Goal: Entertainment & Leisure: Browse casually

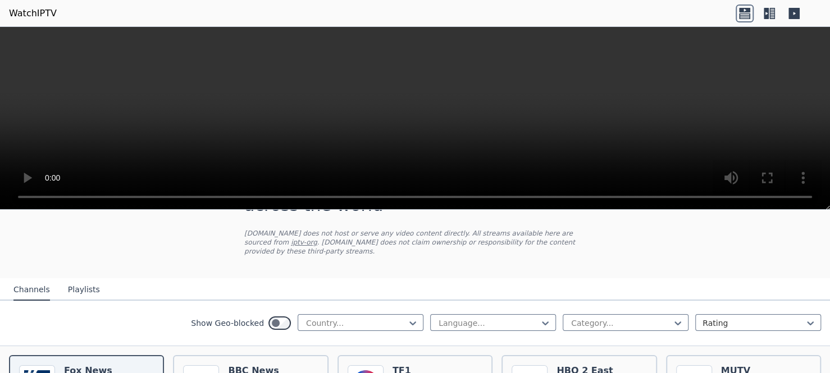
scroll to position [128, 0]
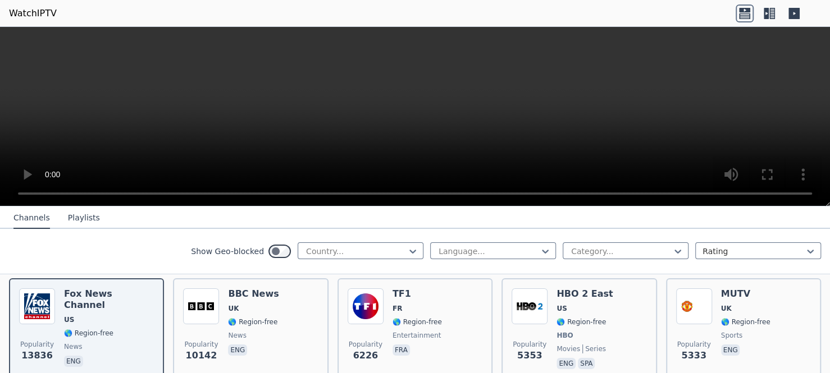
click at [636, 3] on header "WatchIPTV" at bounding box center [415, 13] width 830 height 27
click at [83, 218] on button "Playlists" at bounding box center [84, 218] width 32 height 21
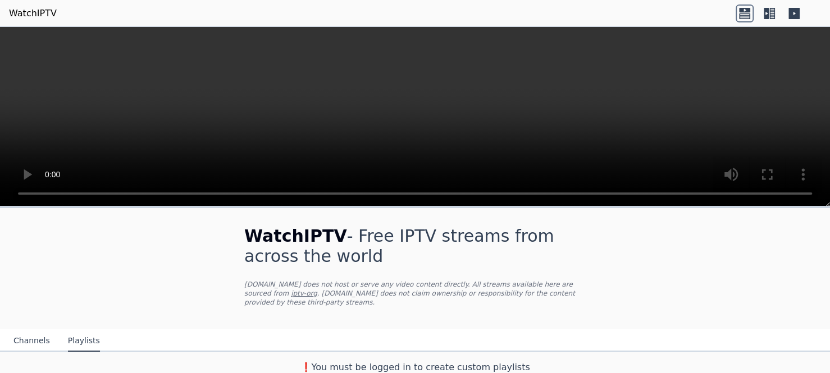
click at [15, 331] on button "Channels" at bounding box center [31, 341] width 36 height 21
click at [30, 331] on button "Channels" at bounding box center [31, 341] width 36 height 21
click at [768, 9] on icon at bounding box center [769, 13] width 18 height 18
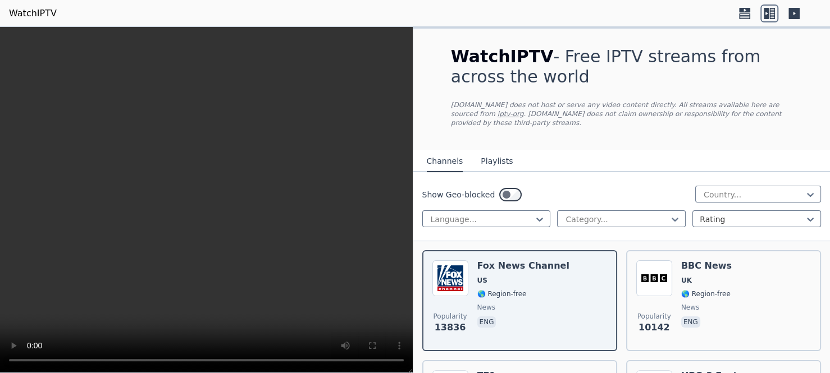
click at [749, 11] on icon at bounding box center [744, 10] width 11 height 4
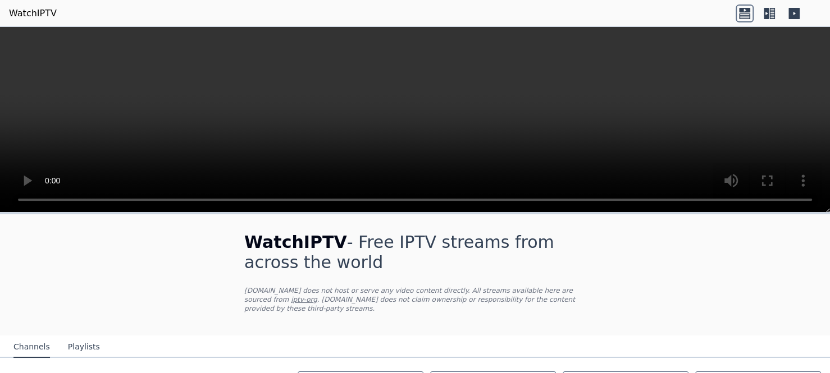
click at [770, 13] on icon at bounding box center [772, 13] width 6 height 11
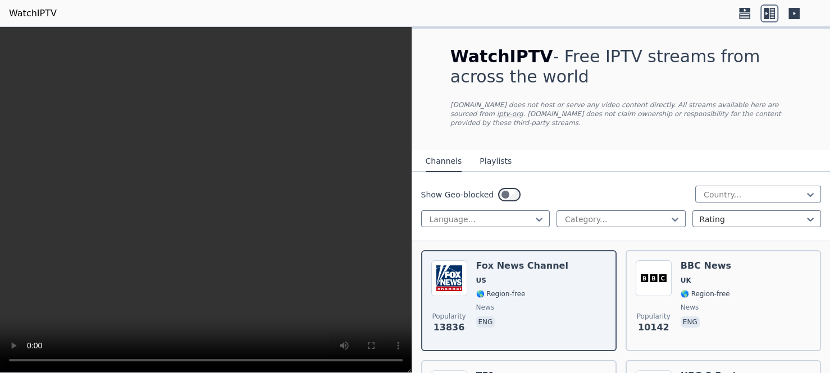
click at [483, 152] on button "Playlists" at bounding box center [495, 161] width 32 height 21
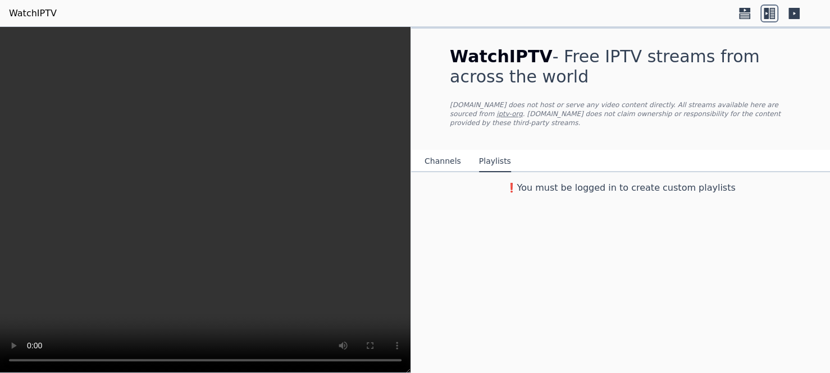
click at [432, 154] on button "Channels" at bounding box center [442, 161] width 36 height 21
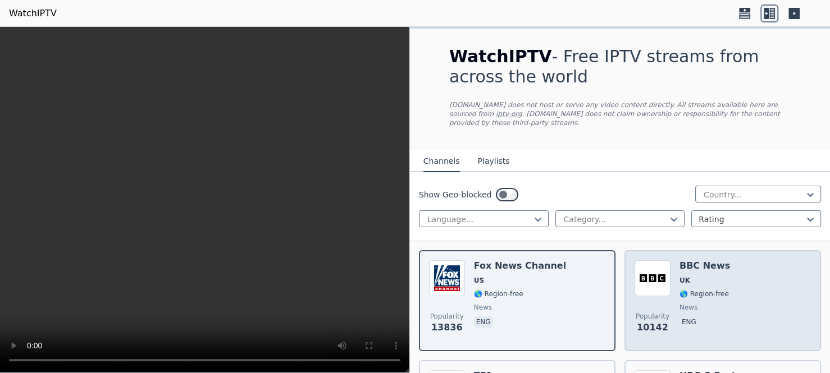
click at [683, 276] on span "UK" at bounding box center [684, 280] width 11 height 9
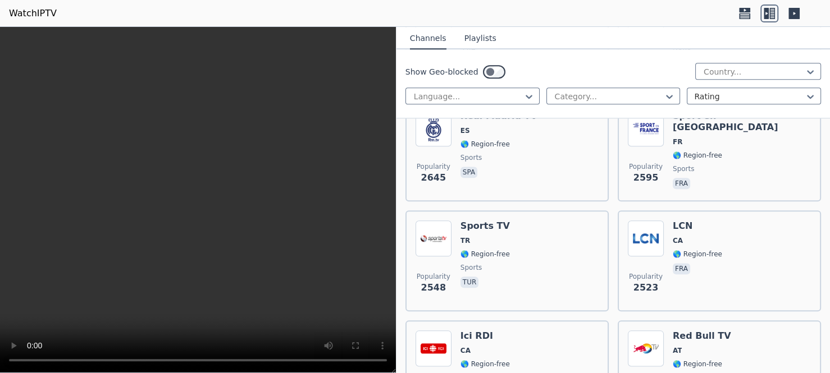
scroll to position [721, 0]
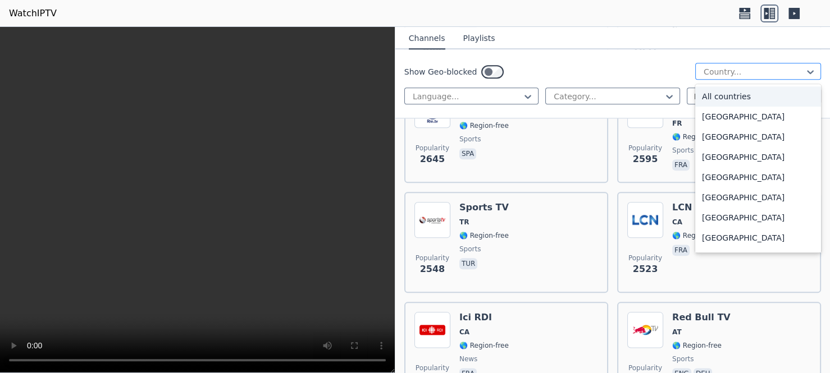
click at [780, 67] on div at bounding box center [753, 71] width 102 height 11
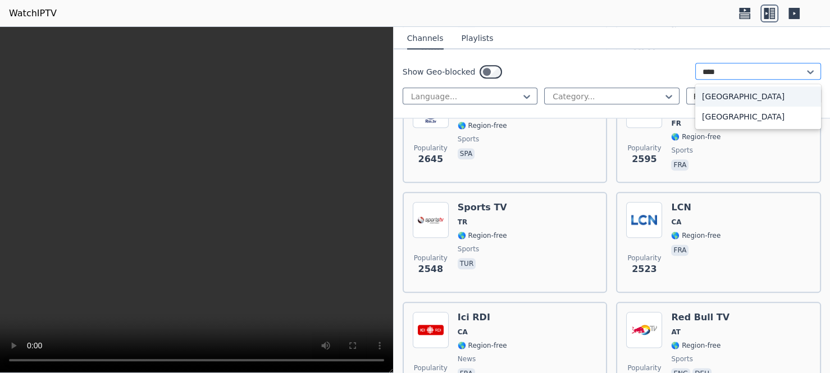
type input "*****"
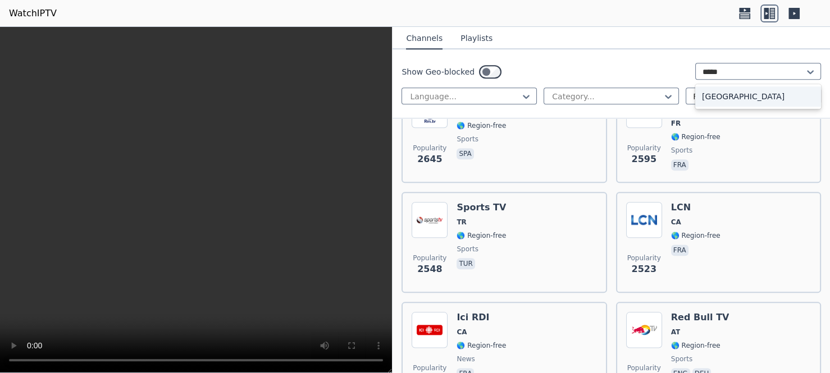
click at [722, 88] on div "[GEOGRAPHIC_DATA]" at bounding box center [758, 96] width 126 height 20
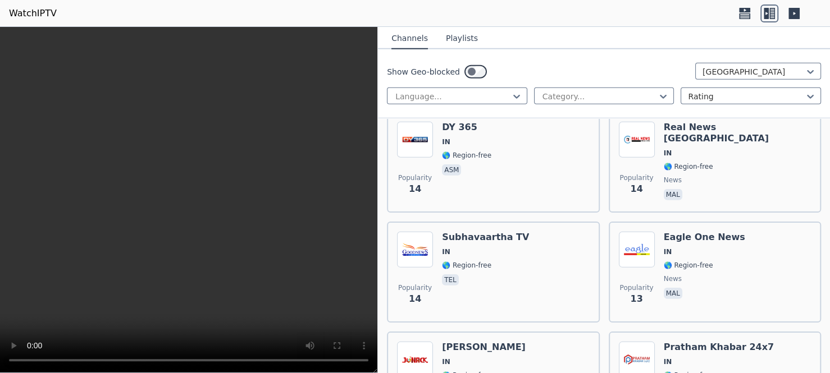
scroll to position [7486, 0]
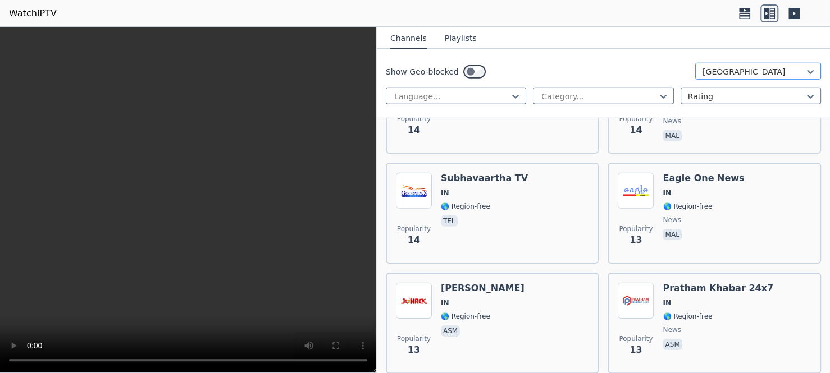
click at [758, 76] on div at bounding box center [753, 71] width 102 height 11
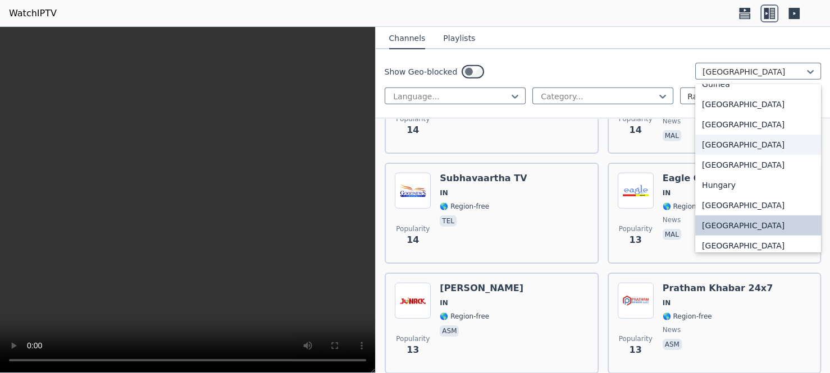
scroll to position [0, 0]
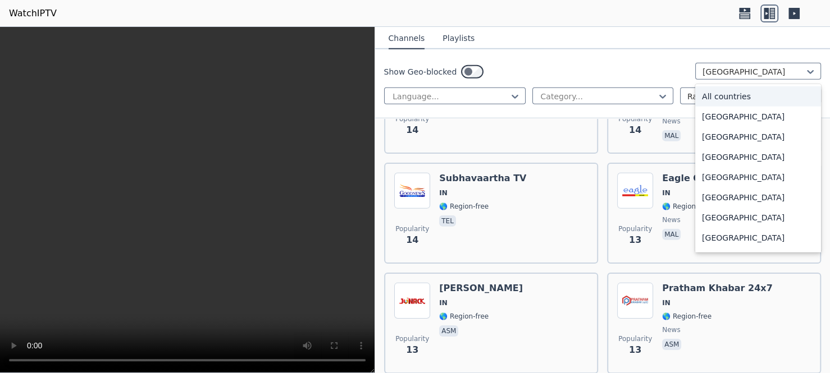
click at [757, 94] on div "All countries" at bounding box center [758, 96] width 126 height 20
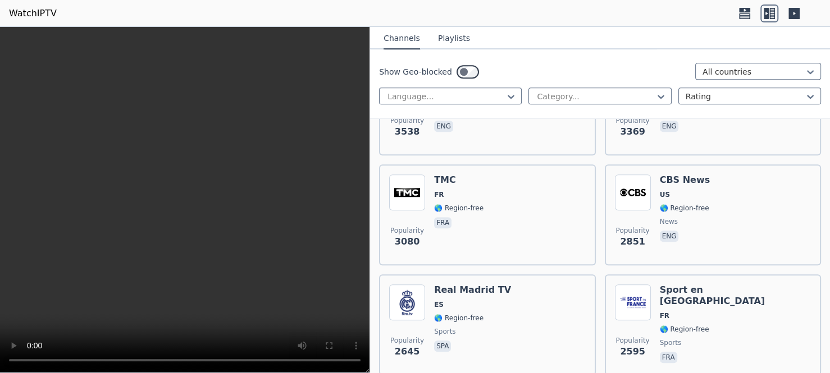
scroll to position [454, 0]
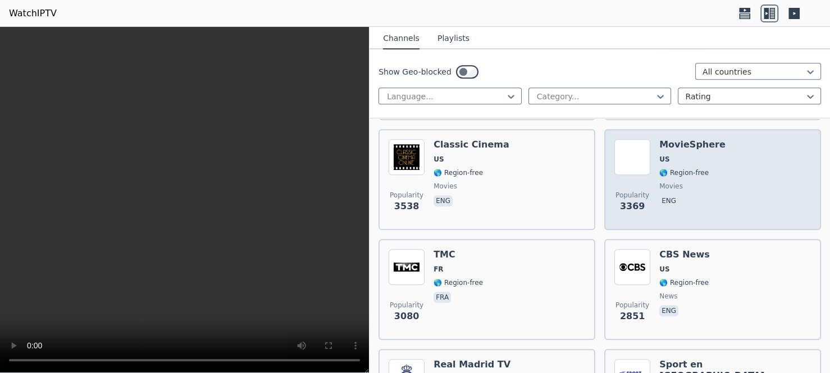
click at [752, 139] on div "Popularity 3369 MovieSphere US 🌎 Region-free movies eng" at bounding box center [712, 179] width 196 height 81
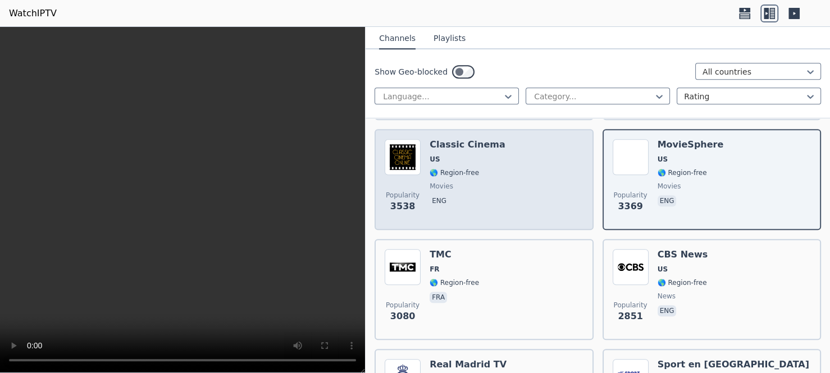
click at [509, 174] on div "Popularity 3538 Classic Cinema US 🌎 Region-free movies eng" at bounding box center [484, 179] width 198 height 81
